Goal: Transaction & Acquisition: Purchase product/service

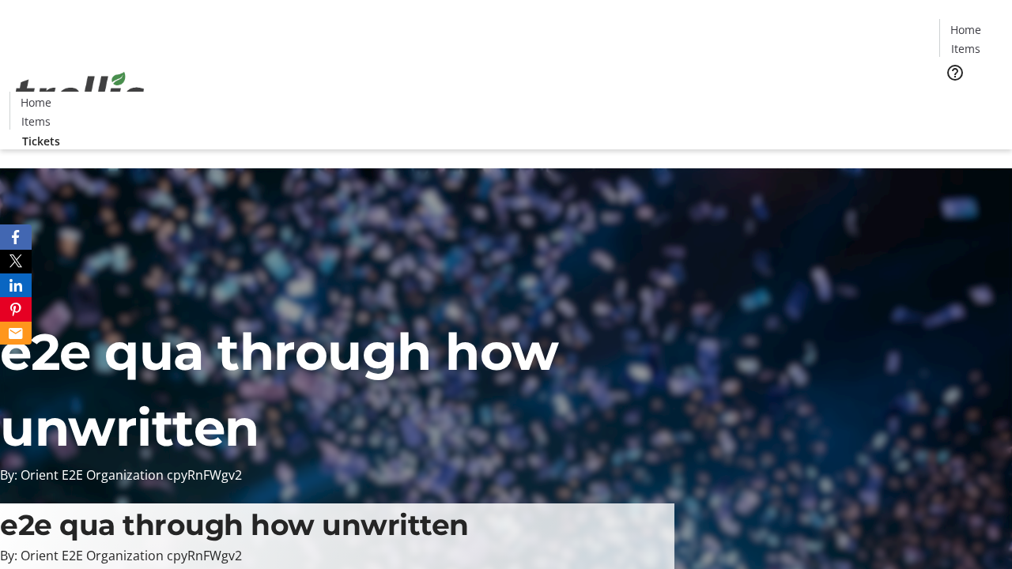
click at [951, 92] on span "Tickets" at bounding box center [970, 100] width 38 height 17
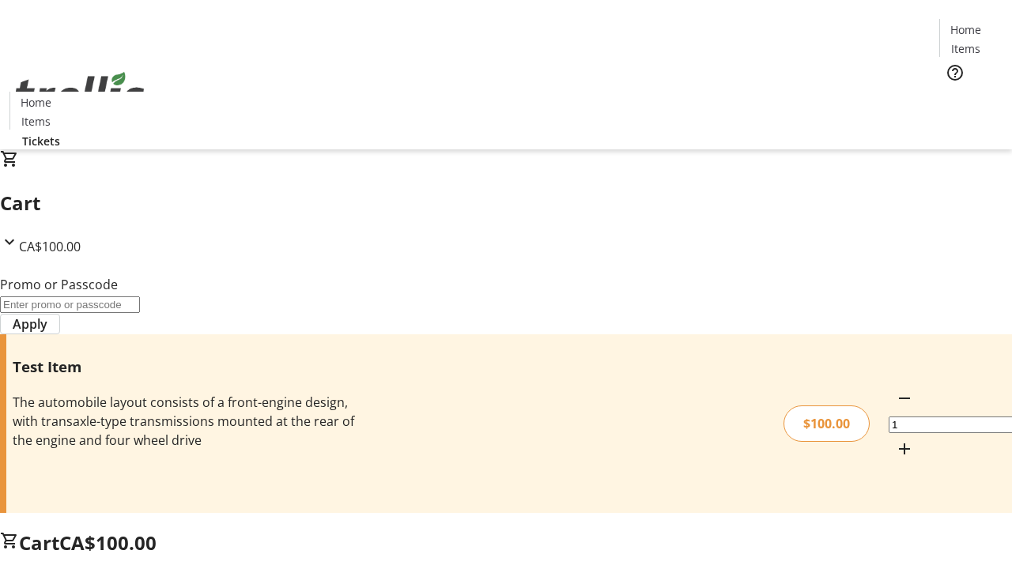
type input "PERCENT"
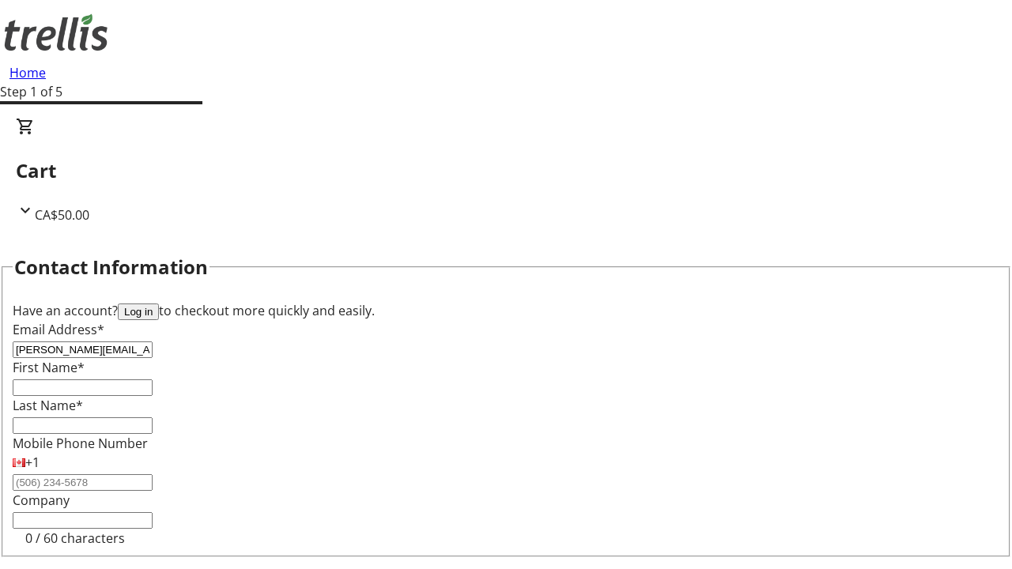
type input "[PERSON_NAME][EMAIL_ADDRESS][DOMAIN_NAME]"
type input "[GEOGRAPHIC_DATA]"
type input "[PERSON_NAME]"
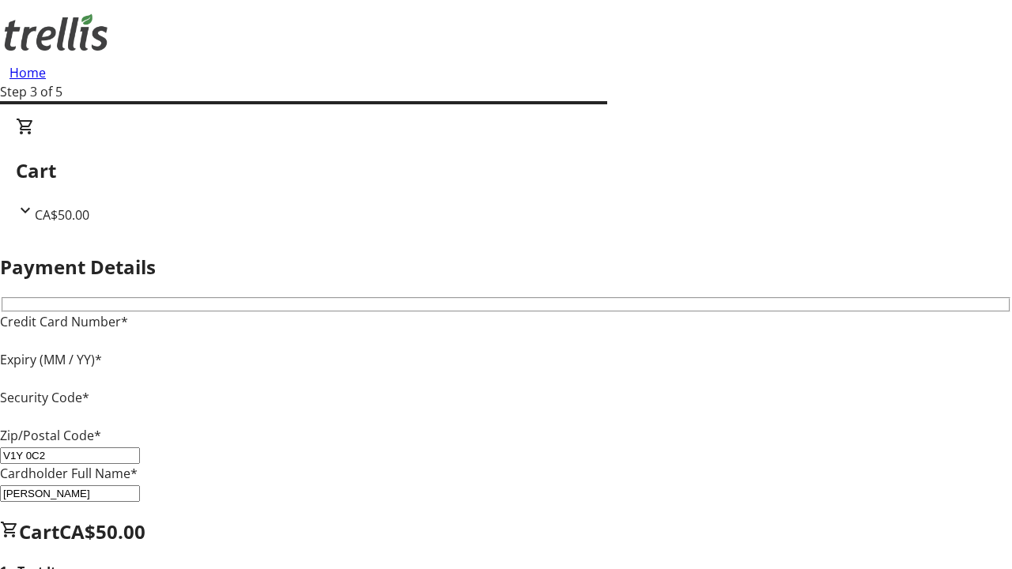
type input "V1Y 0C2"
